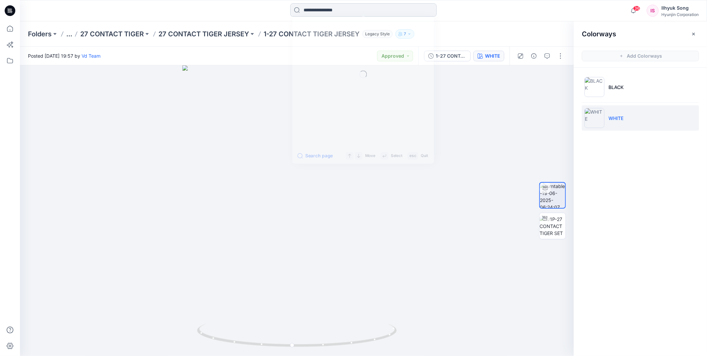
click at [342, 11] on input at bounding box center [363, 9] width 147 height 13
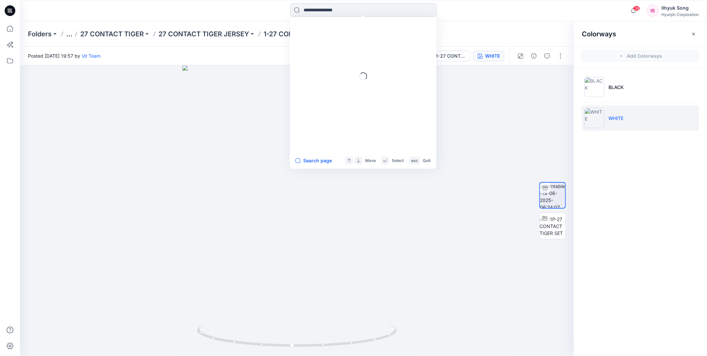
paste input "**********"
type input "**********"
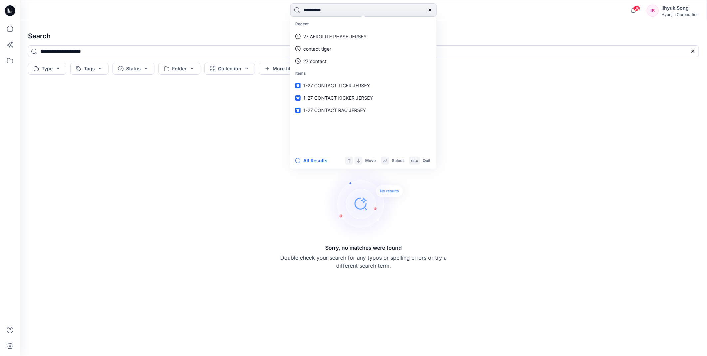
type input "**********"
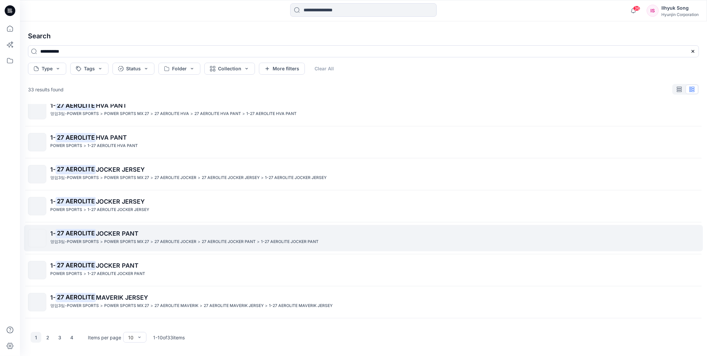
scroll to position [74, 0]
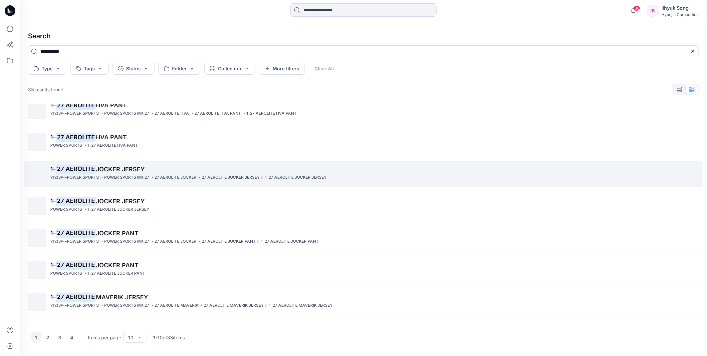
click at [141, 172] on span "JOCKER JERSEY" at bounding box center [120, 169] width 49 height 7
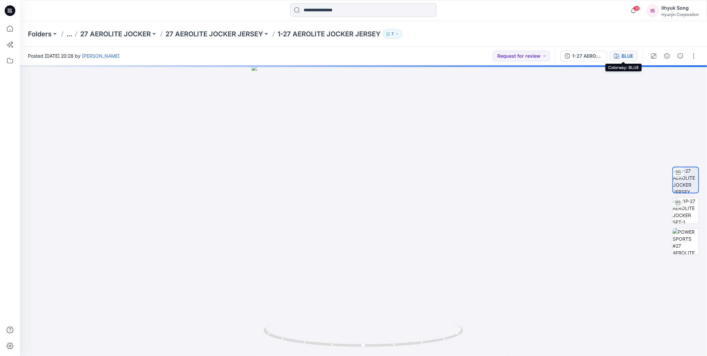
click at [630, 58] on div "BLUE" at bounding box center [628, 55] width 12 height 7
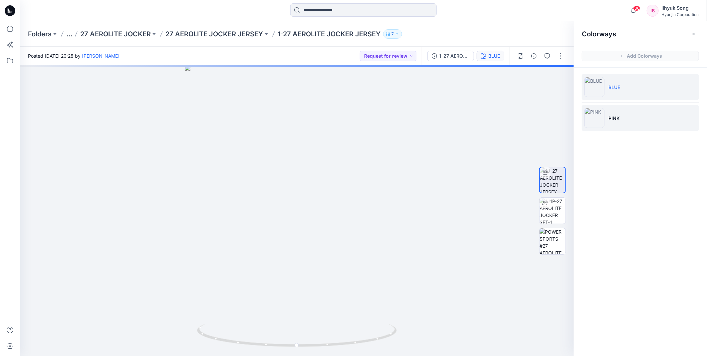
click at [600, 118] on img at bounding box center [595, 118] width 20 height 20
click at [561, 205] on img at bounding box center [553, 211] width 26 height 26
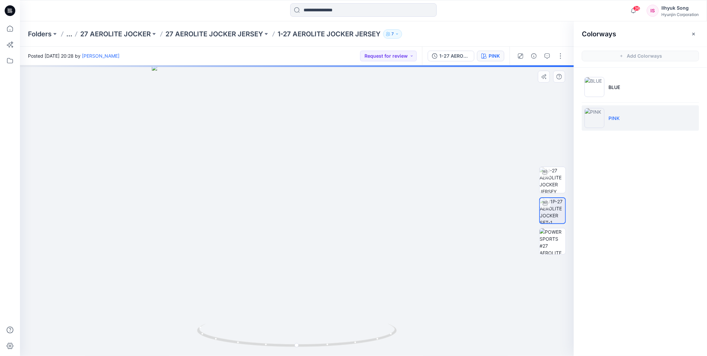
click at [537, 239] on div at bounding box center [553, 210] width 43 height 167
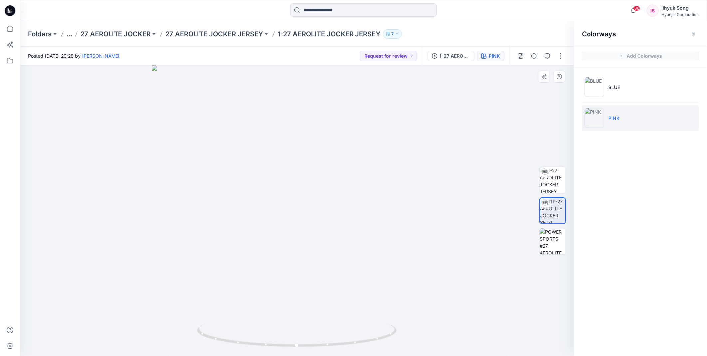
click at [331, 218] on div at bounding box center [297, 210] width 554 height 290
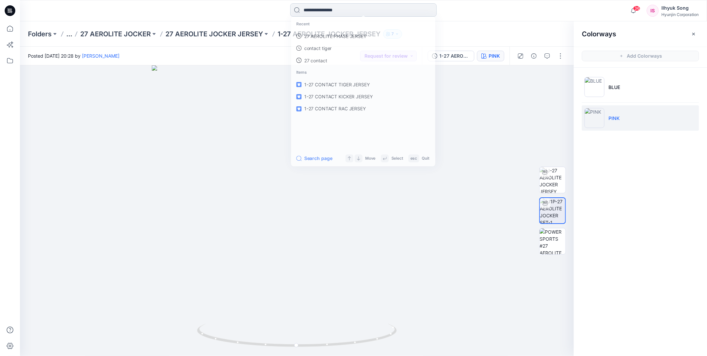
click at [335, 13] on input at bounding box center [363, 9] width 147 height 13
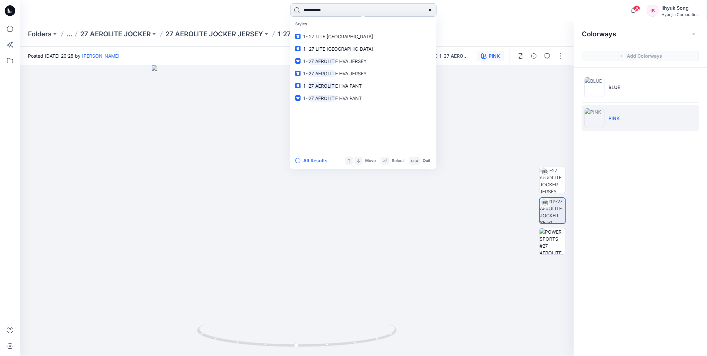
type input "**********"
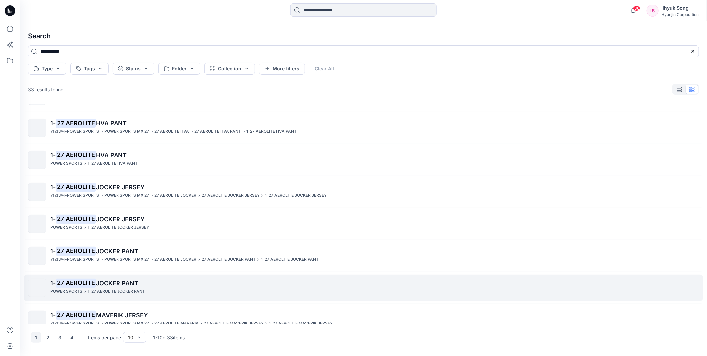
scroll to position [100, 0]
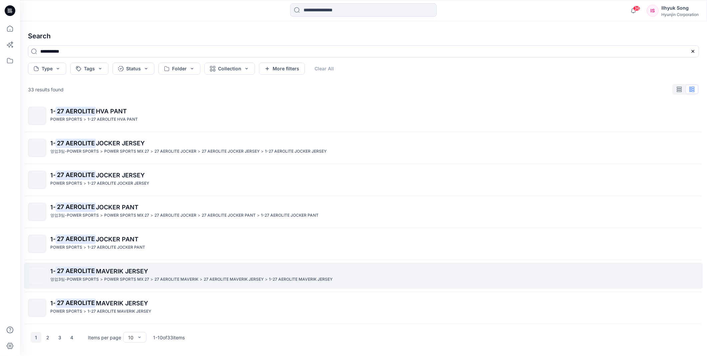
click at [138, 272] on span "MAVERIK JERSEY" at bounding box center [122, 270] width 52 height 7
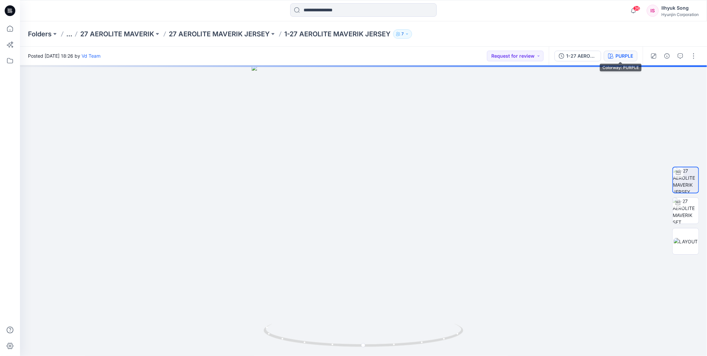
click at [614, 58] on button "PURPLE" at bounding box center [621, 56] width 34 height 11
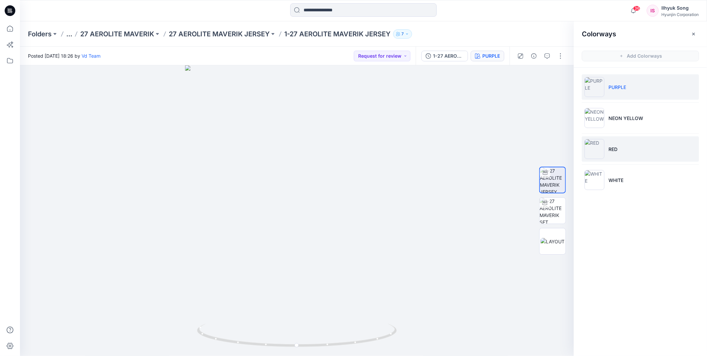
click at [615, 147] on p "RED" at bounding box center [613, 149] width 9 height 7
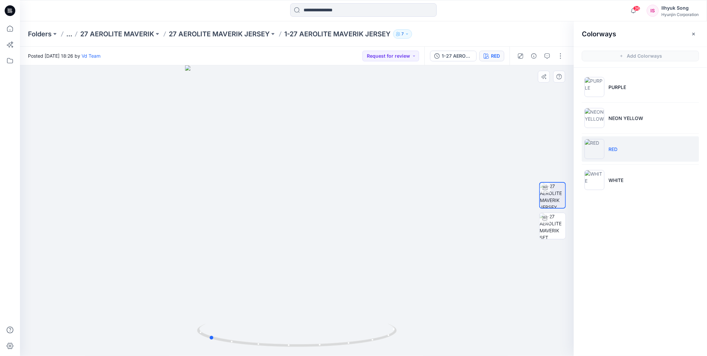
drag, startPoint x: 312, startPoint y: 205, endPoint x: 423, endPoint y: 192, distance: 112.3
click at [423, 192] on div at bounding box center [297, 210] width 554 height 290
drag, startPoint x: 322, startPoint y: 222, endPoint x: 332, endPoint y: 220, distance: 10.9
click at [332, 220] on div at bounding box center [297, 210] width 554 height 290
click at [306, 18] on div at bounding box center [363, 10] width 147 height 15
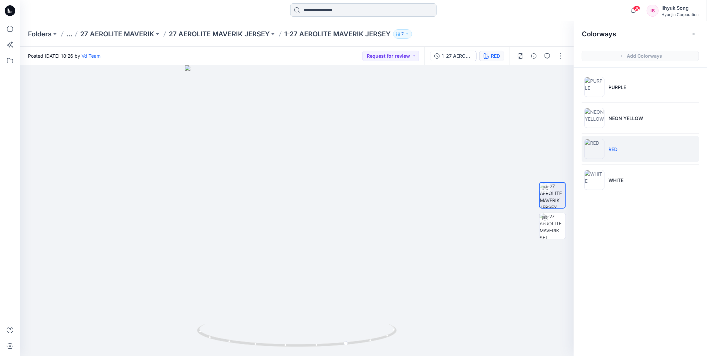
click at [307, 10] on input at bounding box center [363, 9] width 147 height 13
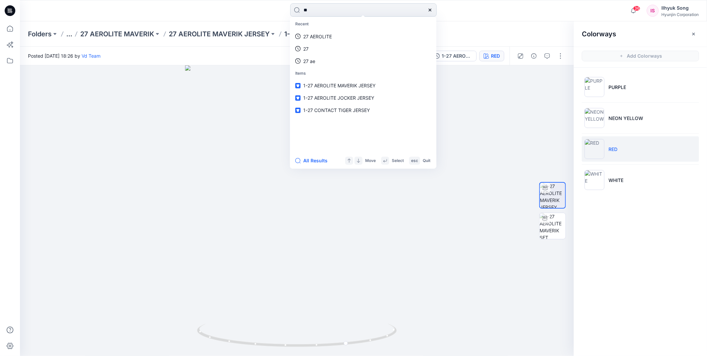
type input "*"
type input "**********"
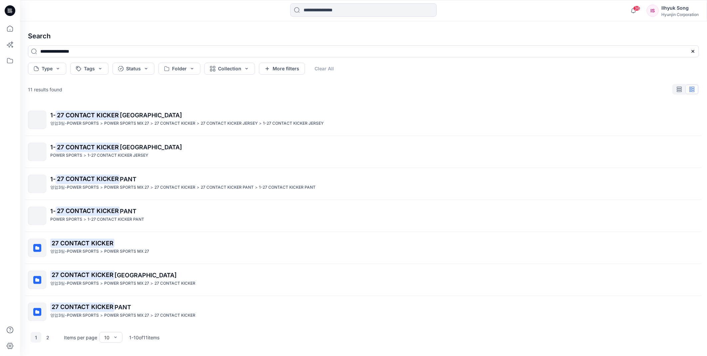
click at [124, 178] on span "PANT" at bounding box center [128, 179] width 17 height 7
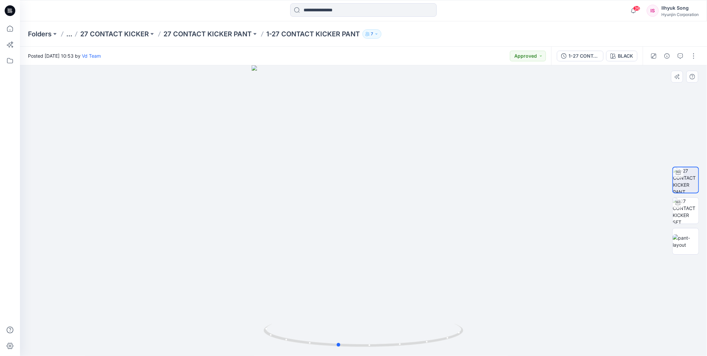
drag, startPoint x: 385, startPoint y: 198, endPoint x: 359, endPoint y: 204, distance: 26.4
click at [359, 204] on div at bounding box center [363, 210] width 687 height 290
click at [626, 58] on div "BLACK" at bounding box center [625, 55] width 15 height 7
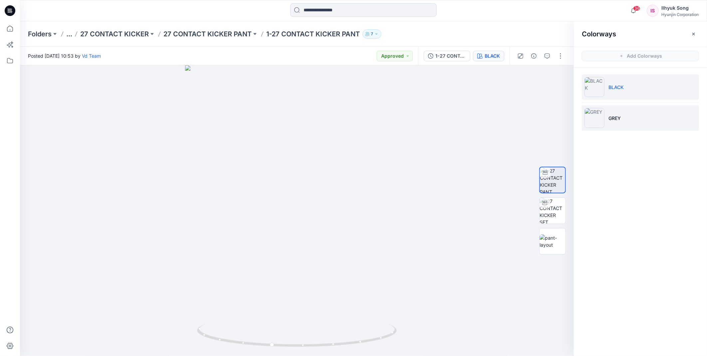
click at [598, 117] on img at bounding box center [595, 118] width 20 height 20
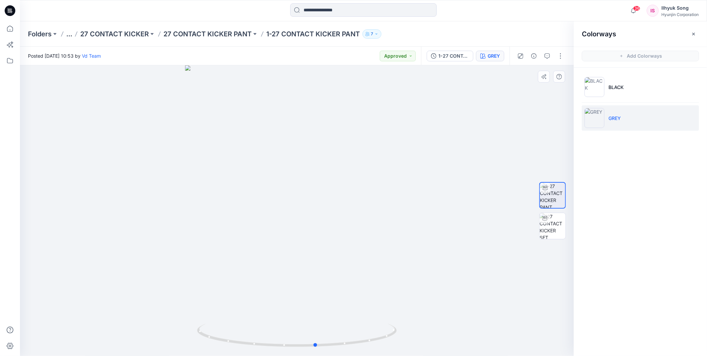
drag, startPoint x: 267, startPoint y: 220, endPoint x: 486, endPoint y: 191, distance: 221.1
click at [486, 191] on div at bounding box center [297, 210] width 554 height 290
drag, startPoint x: 345, startPoint y: 209, endPoint x: 382, endPoint y: 203, distance: 36.9
click at [382, 203] on div at bounding box center [297, 210] width 554 height 290
drag, startPoint x: 328, startPoint y: 201, endPoint x: 460, endPoint y: 175, distance: 134.4
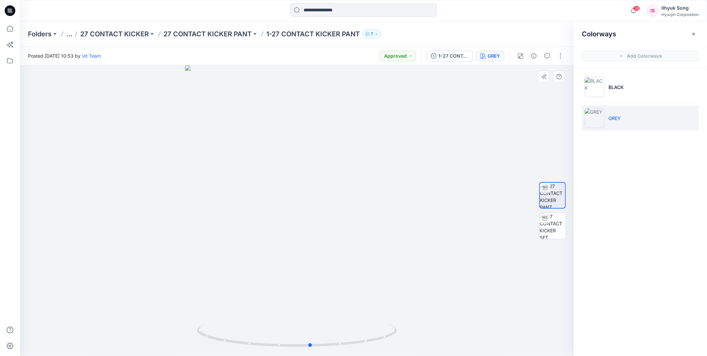
click at [460, 175] on div at bounding box center [297, 210] width 554 height 290
click at [340, 11] on input at bounding box center [363, 9] width 147 height 13
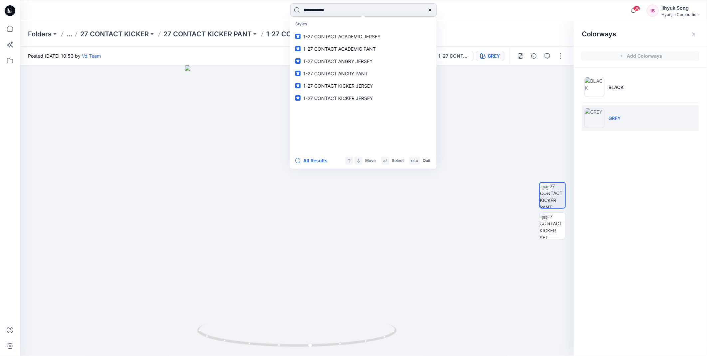
type input "**********"
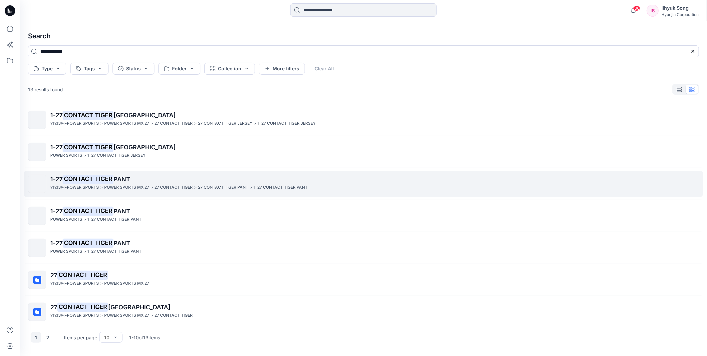
click at [100, 185] on p ">" at bounding box center [101, 187] width 3 height 7
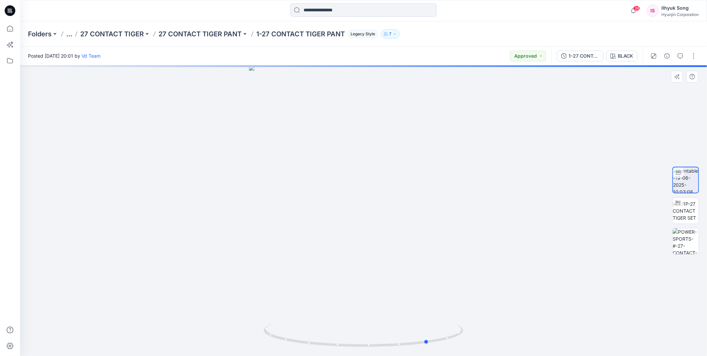
drag, startPoint x: 418, startPoint y: 170, endPoint x: 478, endPoint y: 160, distance: 60.8
click at [478, 160] on div at bounding box center [363, 210] width 687 height 290
drag, startPoint x: 382, startPoint y: 185, endPoint x: 497, endPoint y: 170, distance: 115.2
click at [497, 170] on div at bounding box center [363, 210] width 687 height 290
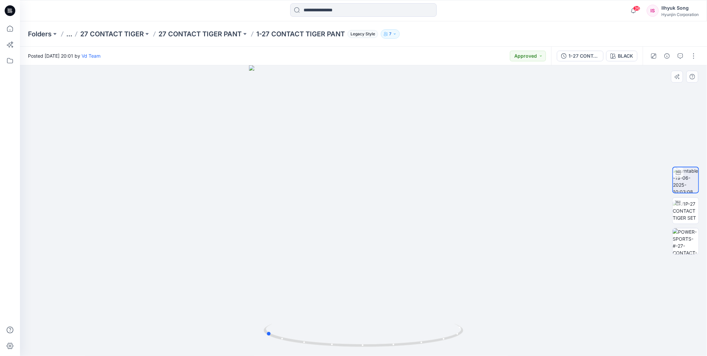
drag, startPoint x: 292, startPoint y: 199, endPoint x: 400, endPoint y: 181, distance: 109.4
click at [400, 181] on div at bounding box center [363, 210] width 687 height 290
click at [625, 54] on div "BLACK" at bounding box center [625, 55] width 15 height 7
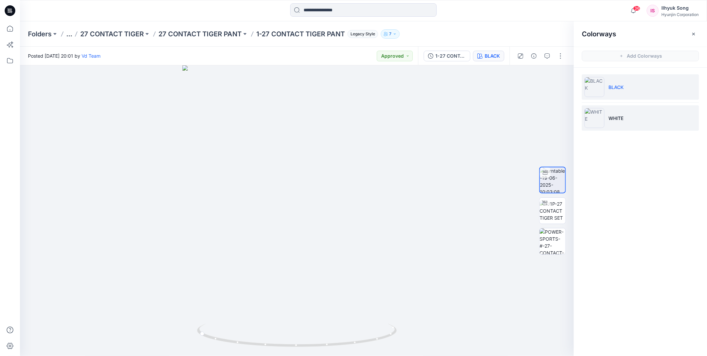
click at [601, 115] on img at bounding box center [595, 118] width 20 height 20
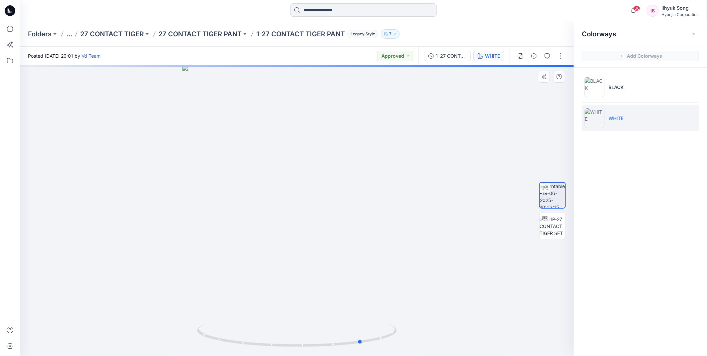
drag, startPoint x: 345, startPoint y: 221, endPoint x: 411, endPoint y: 211, distance: 66.0
click at [411, 211] on div at bounding box center [297, 210] width 554 height 290
drag, startPoint x: 316, startPoint y: 228, endPoint x: 426, endPoint y: 212, distance: 110.5
click at [426, 212] on div at bounding box center [297, 210] width 554 height 290
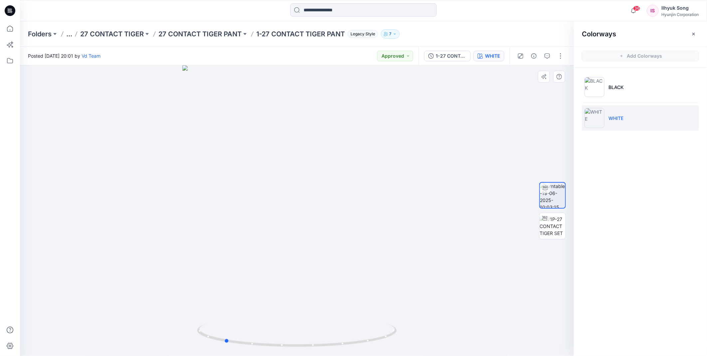
drag, startPoint x: 312, startPoint y: 234, endPoint x: 486, endPoint y: 200, distance: 177.3
click at [486, 200] on div at bounding box center [297, 210] width 554 height 290
drag, startPoint x: 258, startPoint y: 230, endPoint x: 306, endPoint y: 226, distance: 48.5
click at [306, 226] on div at bounding box center [297, 210] width 554 height 290
drag, startPoint x: 421, startPoint y: 148, endPoint x: 466, endPoint y: 155, distance: 45.6
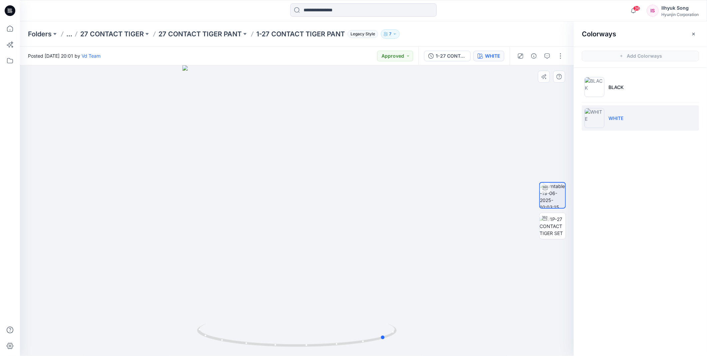
click at [466, 155] on div at bounding box center [297, 210] width 554 height 290
drag, startPoint x: 268, startPoint y: 207, endPoint x: 134, endPoint y: 191, distance: 135.2
click at [134, 191] on div at bounding box center [297, 210] width 554 height 290
click at [323, 10] on input at bounding box center [363, 9] width 147 height 13
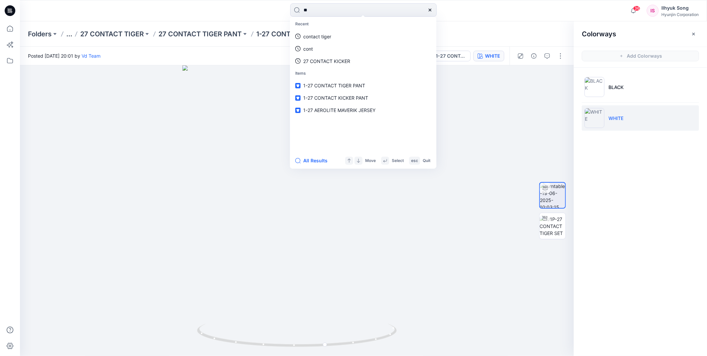
type input "*"
type input "**********"
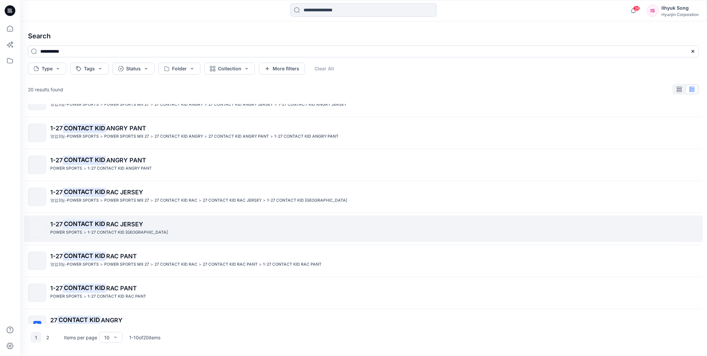
scroll to position [37, 0]
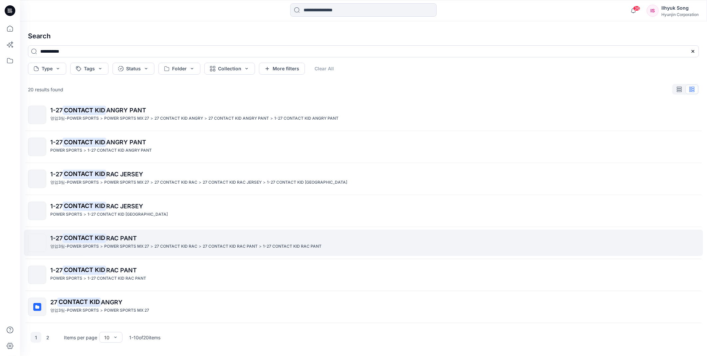
click at [112, 243] on p "POWER SPORTS MX 27" at bounding box center [126, 246] width 45 height 7
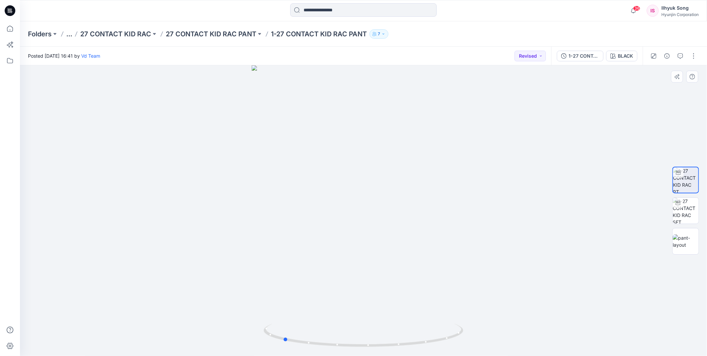
drag, startPoint x: 436, startPoint y: 214, endPoint x: 558, endPoint y: 194, distance: 122.8
click at [557, 201] on div at bounding box center [363, 210] width 687 height 290
click at [612, 59] on button "BLACK" at bounding box center [622, 56] width 31 height 11
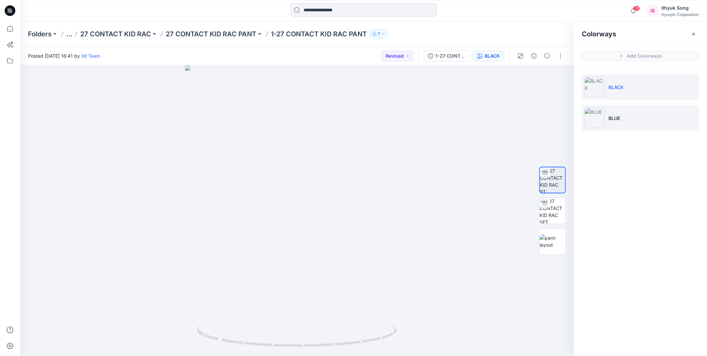
click at [605, 119] on li "BLUE" at bounding box center [640, 117] width 117 height 25
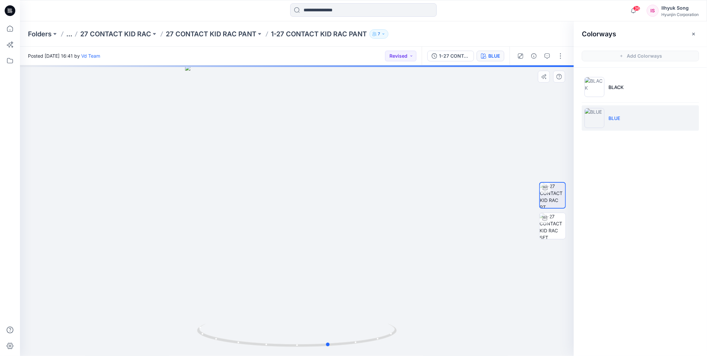
drag, startPoint x: 291, startPoint y: 219, endPoint x: 346, endPoint y: 221, distance: 54.7
click at [327, 224] on div at bounding box center [297, 210] width 554 height 290
drag, startPoint x: 256, startPoint y: 218, endPoint x: 372, endPoint y: 225, distance: 116.2
click at [372, 225] on div at bounding box center [297, 210] width 554 height 290
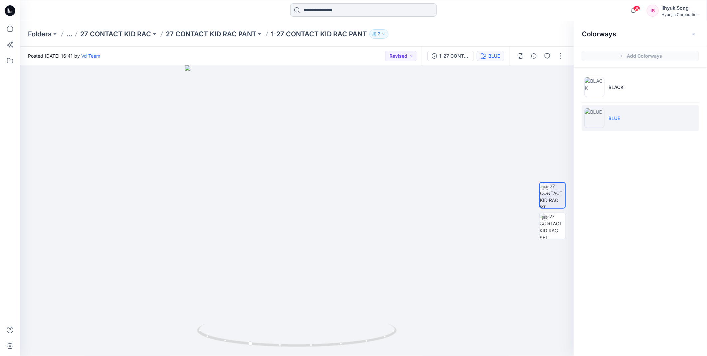
drag, startPoint x: 322, startPoint y: 21, endPoint x: 320, endPoint y: 14, distance: 7.0
click at [322, 21] on div "36 Notifications [PERSON_NAME] commented on 1-27 AEROLITE HVA JERSEY View Style…" at bounding box center [363, 10] width 687 height 21
click at [320, 11] on input at bounding box center [363, 9] width 147 height 13
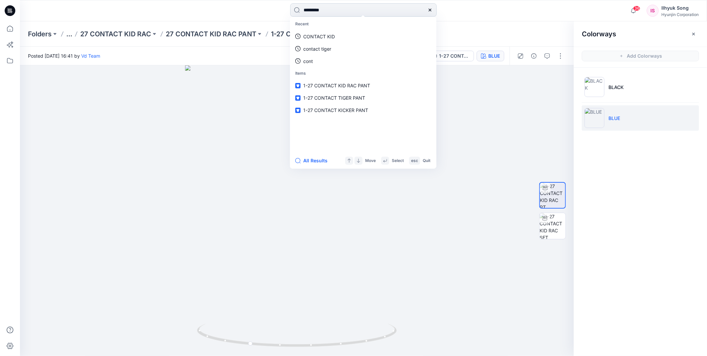
type input "**********"
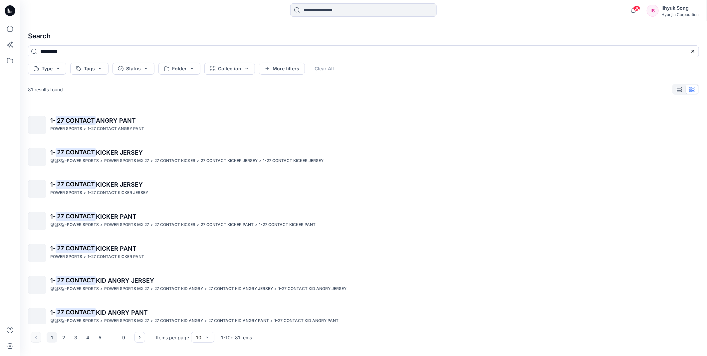
scroll to position [100, 0]
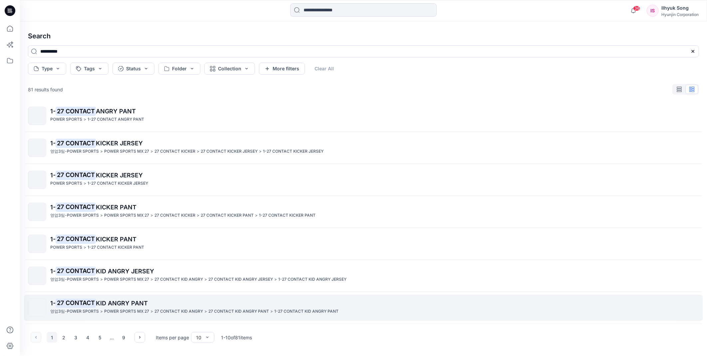
click at [139, 308] on p "1- 27 CONTACT KID ANGRY PANT" at bounding box center [374, 302] width 649 height 9
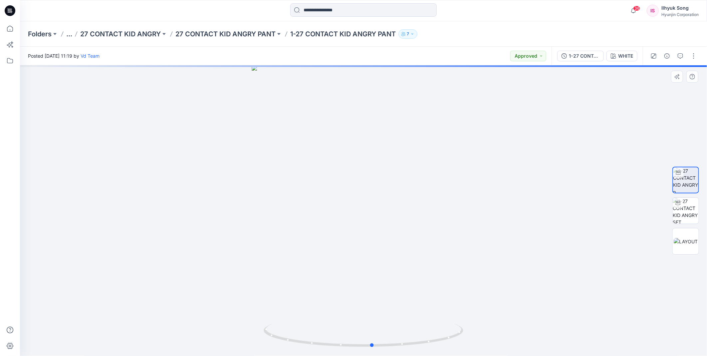
drag, startPoint x: 387, startPoint y: 204, endPoint x: 396, endPoint y: 212, distance: 11.6
click at [396, 212] on div at bounding box center [363, 210] width 687 height 290
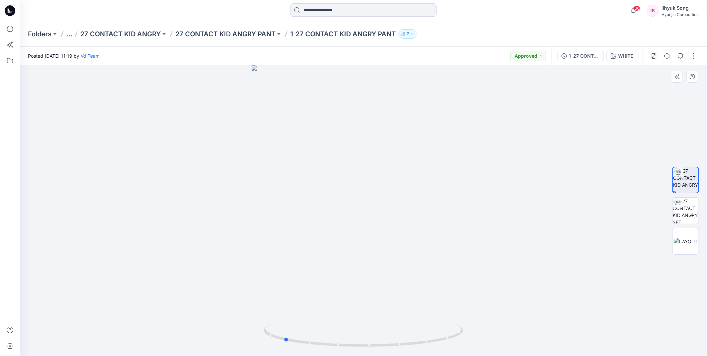
drag, startPoint x: 310, startPoint y: 229, endPoint x: 221, endPoint y: 232, distance: 89.0
click at [221, 232] on div at bounding box center [363, 210] width 687 height 290
click at [623, 59] on div "WHITE" at bounding box center [626, 55] width 15 height 7
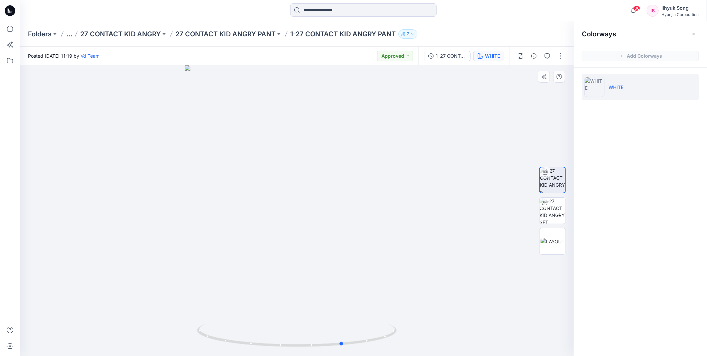
drag, startPoint x: 323, startPoint y: 196, endPoint x: 258, endPoint y: 220, distance: 69.2
click at [450, 195] on div at bounding box center [297, 210] width 554 height 290
drag, startPoint x: 258, startPoint y: 220, endPoint x: 338, endPoint y: 218, distance: 80.0
click at [338, 218] on div at bounding box center [297, 210] width 554 height 290
drag, startPoint x: 360, startPoint y: 157, endPoint x: 430, endPoint y: 147, distance: 71.0
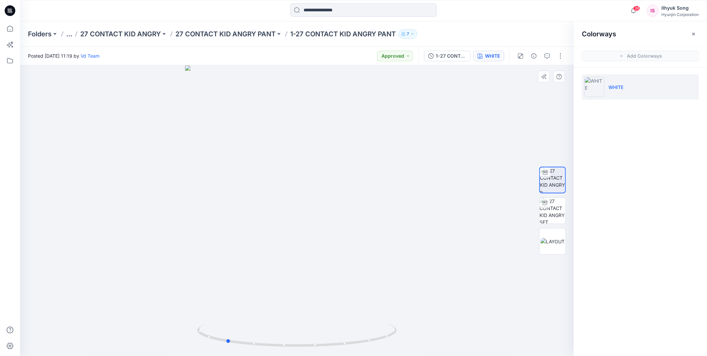
click at [430, 147] on div at bounding box center [297, 210] width 554 height 290
click at [337, 9] on input at bounding box center [363, 9] width 147 height 13
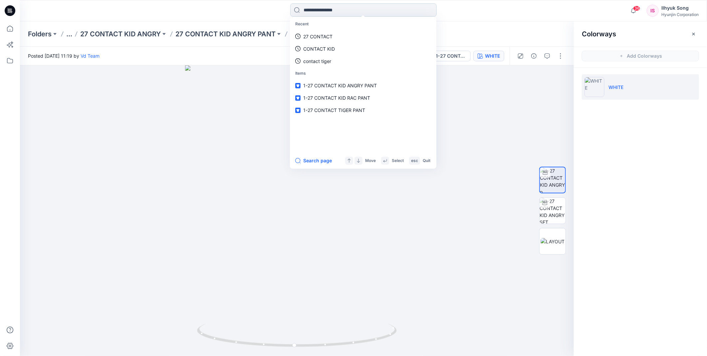
type input "*"
type input "******"
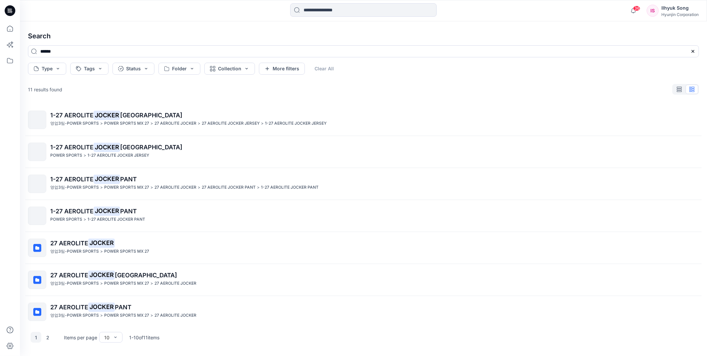
click at [110, 182] on mark "JOCKER" at bounding box center [107, 178] width 27 height 9
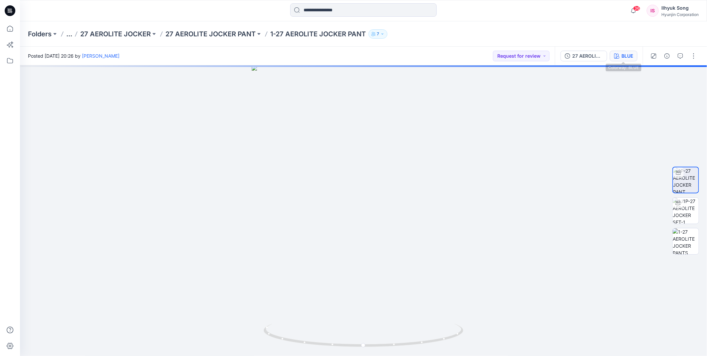
click at [630, 59] on button "BLUE" at bounding box center [624, 56] width 28 height 11
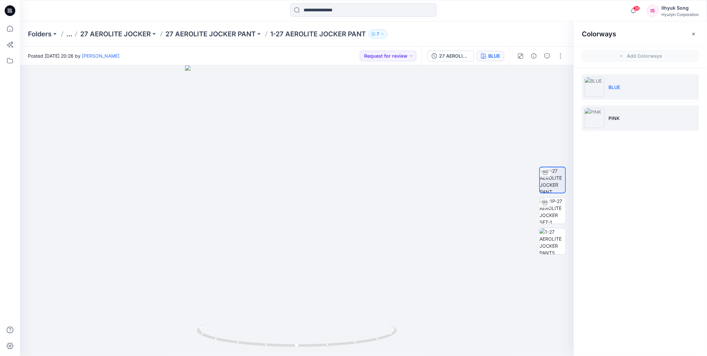
click at [605, 122] on img at bounding box center [595, 118] width 20 height 20
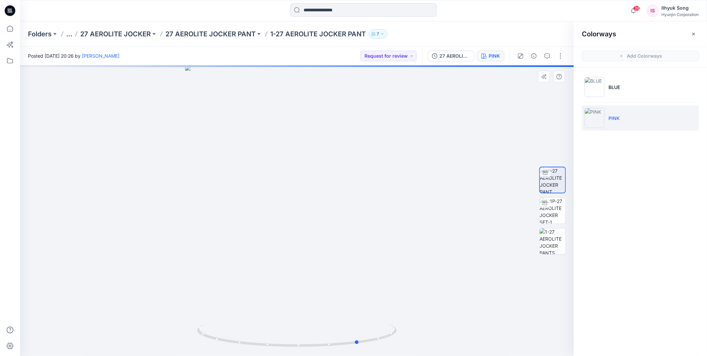
drag, startPoint x: 318, startPoint y: 210, endPoint x: 380, endPoint y: 217, distance: 62.7
click at [380, 217] on div at bounding box center [297, 210] width 554 height 290
